Goal: Information Seeking & Learning: Find specific fact

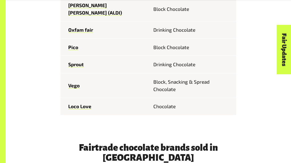
scroll to position [439, 0]
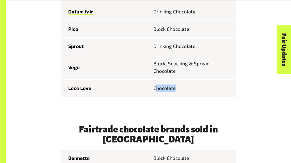
drag, startPoint x: 176, startPoint y: 83, endPoint x: 155, endPoint y: 86, distance: 21.3
click at [155, 86] on td "Chocolate" at bounding box center [192, 88] width 88 height 17
click at [164, 116] on span "Fairtrade chocolate brands sold in [GEOGRAPHIC_DATA] Feastables Chocolate [PERS…" at bounding box center [148, 72] width 176 height 549
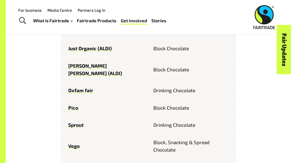
scroll to position [359, 0]
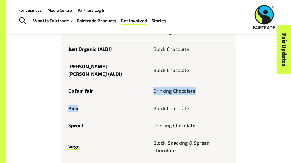
drag, startPoint x: 130, startPoint y: 82, endPoint x: 130, endPoint y: 112, distance: 29.7
click at [130, 112] on tbody "Feastables Chocolate [PERSON_NAME] Block Chocolate Guylian Chocolate eco.logic …" at bounding box center [148, 39] width 176 height 274
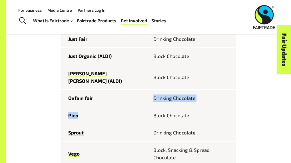
scroll to position [352, 0]
click at [130, 112] on td "Pico" at bounding box center [104, 115] width 88 height 17
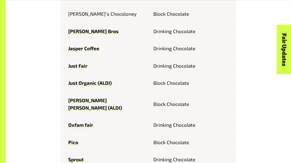
scroll to position [326, 0]
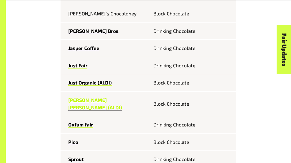
click at [85, 103] on link "Moser Roth (ALDI)" at bounding box center [95, 103] width 54 height 13
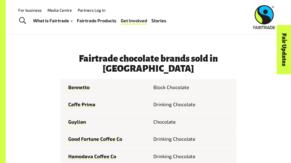
scroll to position [509, 0]
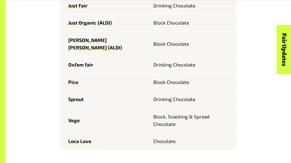
scroll to position [386, 0]
